Goal: Information Seeking & Learning: Learn about a topic

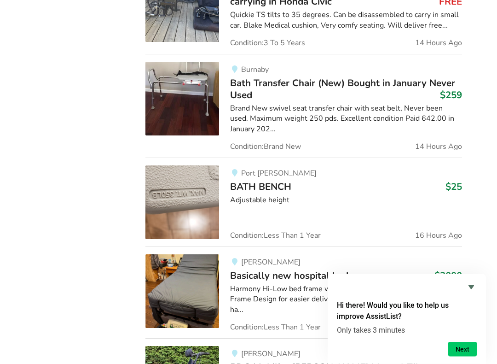
scroll to position [1126, 0]
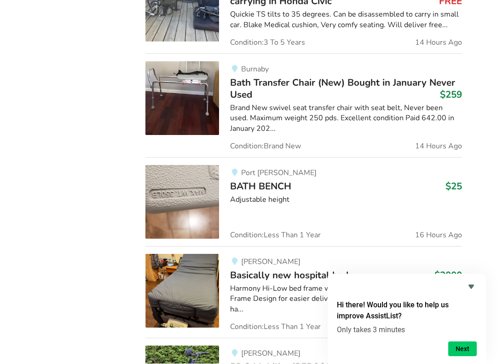
click at [193, 189] on img at bounding box center [183, 202] width 74 height 74
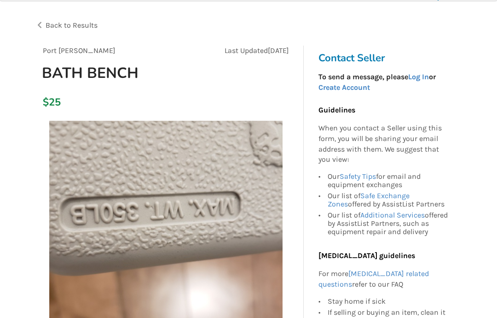
scroll to position [26, 0]
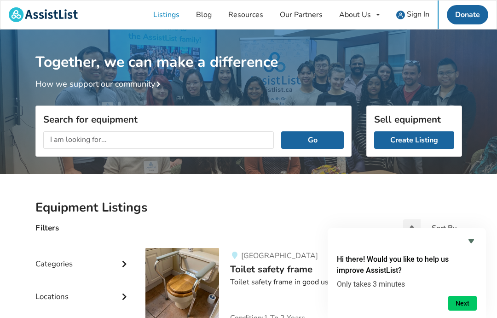
click at [197, 135] on input "text" at bounding box center [158, 140] width 231 height 18
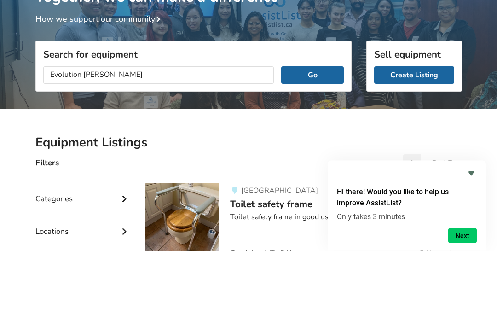
type input "Evolution [PERSON_NAME]"
click at [313, 131] on button "Go" at bounding box center [312, 140] width 62 height 18
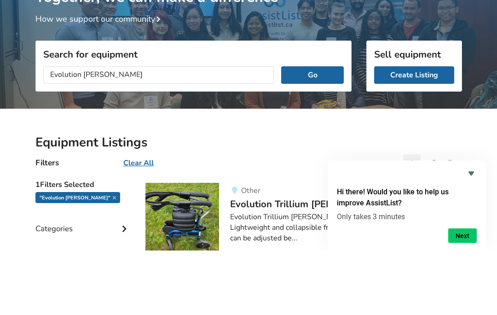
click at [324, 131] on button "Go" at bounding box center [312, 140] width 62 height 18
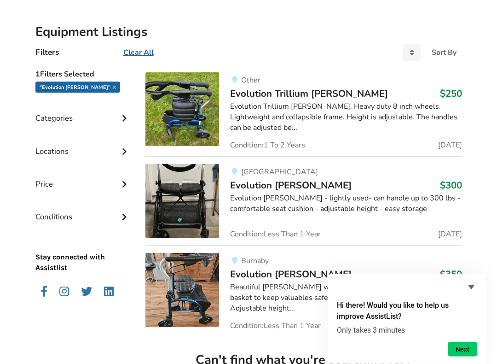
scroll to position [175, 0]
click at [491, 211] on div "Equipment Listings Filters Clear All Sort By Most recent Price ascending Price …" at bounding box center [248, 322] width 497 height 649
click at [194, 193] on img at bounding box center [183, 201] width 74 height 74
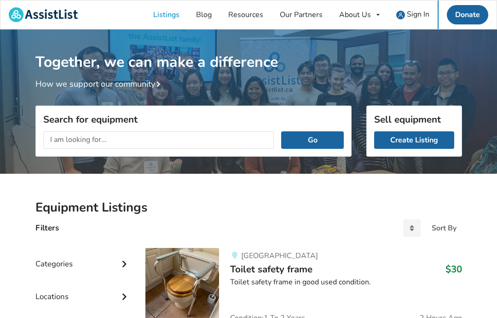
scroll to position [65, 0]
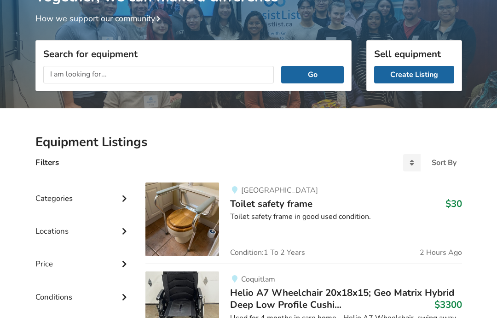
click at [206, 76] on input "text" at bounding box center [158, 75] width 231 height 18
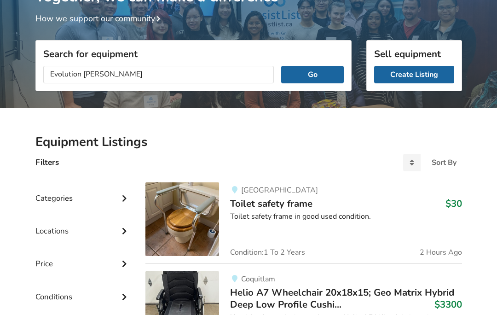
type input "Evolution [PERSON_NAME]"
click at [315, 73] on button "Go" at bounding box center [312, 75] width 62 height 18
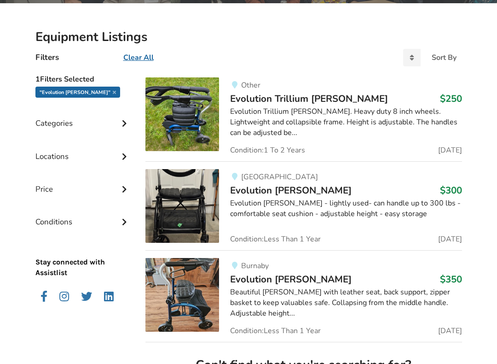
scroll to position [169, 0]
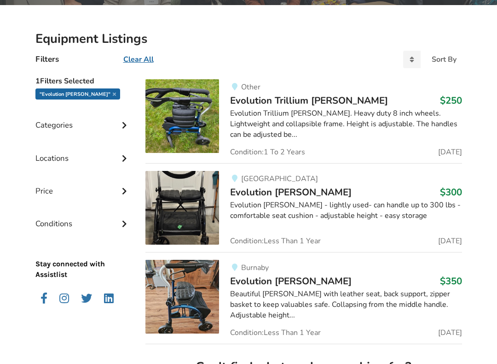
click at [480, 222] on div "Equipment Listings Filters Clear All Sort By Most recent Price ascending Price …" at bounding box center [248, 329] width 497 height 649
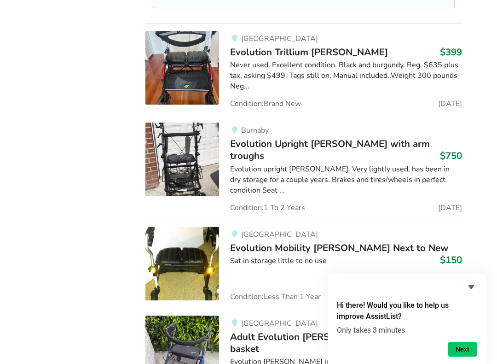
scroll to position [585, 0]
click at [486, 227] on div "Equipment Listings Filters Clear All Sort By Most recent Price ascending Price …" at bounding box center [248, 151] width 497 height 1127
click at [485, 229] on div "Equipment Listings Filters Clear All Sort By Most recent Price ascending Price …" at bounding box center [248, 151] width 497 height 1127
click at [197, 227] on img at bounding box center [183, 264] width 74 height 74
